Goal: Task Accomplishment & Management: Manage account settings

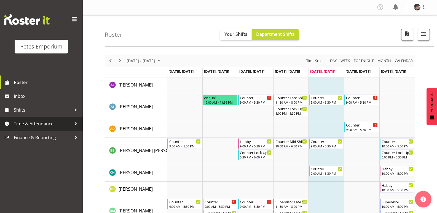
click at [50, 123] on span "Time & Attendance" at bounding box center [43, 124] width 58 height 8
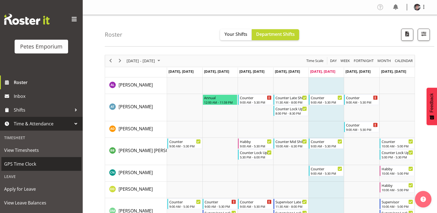
click at [31, 162] on span "GPS Time Clock" at bounding box center [41, 164] width 74 height 8
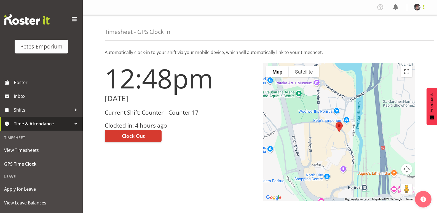
click at [423, 8] on span at bounding box center [423, 7] width 7 height 7
click at [395, 28] on link "Log Out" at bounding box center [400, 29] width 53 height 10
